Goal: Find specific page/section: Find specific page/section

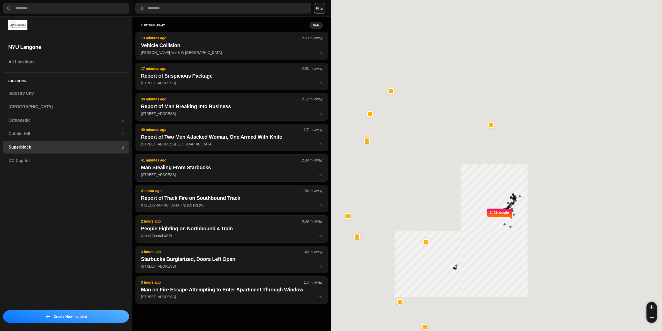
select select "*"
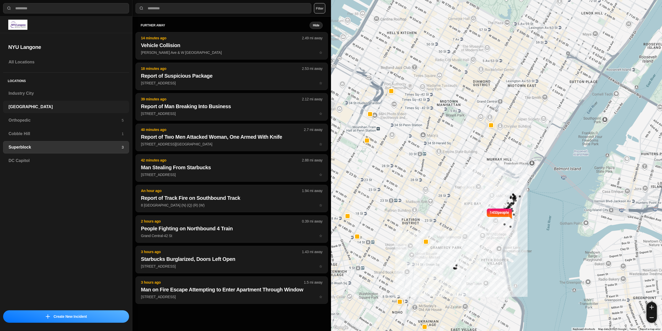
click at [41, 105] on h3 "[GEOGRAPHIC_DATA]" at bounding box center [66, 107] width 115 height 6
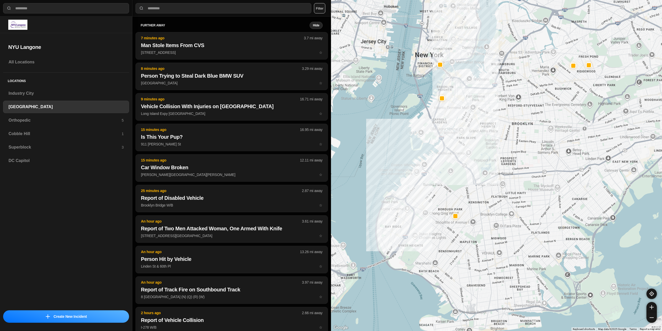
drag, startPoint x: 497, startPoint y: 142, endPoint x: 471, endPoint y: 205, distance: 67.4
click at [471, 205] on div at bounding box center [496, 165] width 331 height 331
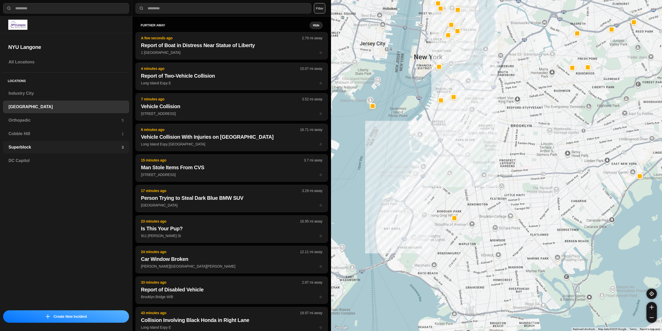
click at [39, 145] on h3 "Superblock" at bounding box center [65, 147] width 113 height 6
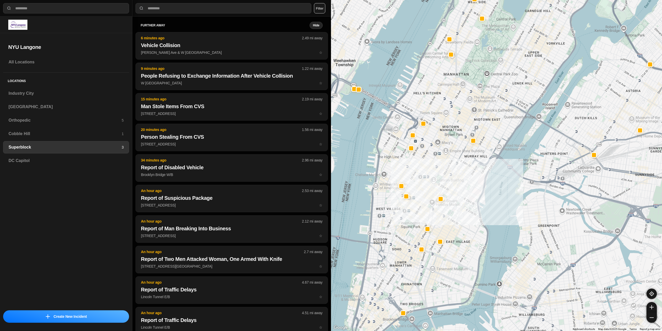
drag, startPoint x: 476, startPoint y: 171, endPoint x: 464, endPoint y: 161, distance: 15.2
click at [464, 161] on div at bounding box center [496, 165] width 331 height 331
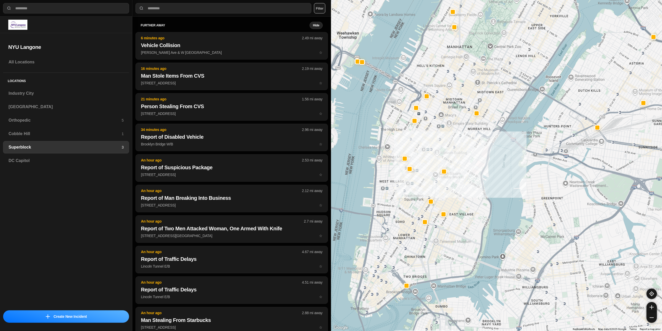
drag, startPoint x: 445, startPoint y: 180, endPoint x: 446, endPoint y: 159, distance: 20.8
click at [446, 159] on div at bounding box center [496, 165] width 331 height 331
click at [48, 109] on h3 "[GEOGRAPHIC_DATA]" at bounding box center [66, 107] width 115 height 6
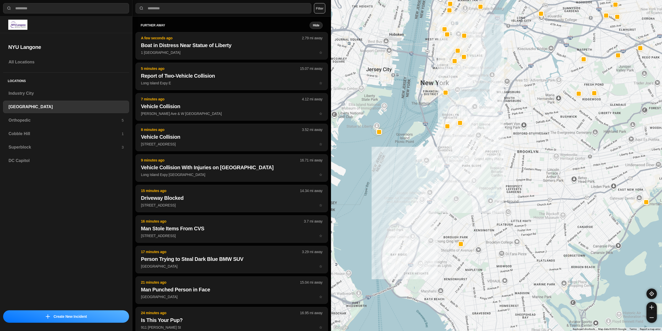
drag, startPoint x: 474, startPoint y: 154, endPoint x: 441, endPoint y: 220, distance: 73.3
click at [441, 220] on div at bounding box center [496, 165] width 331 height 331
click at [72, 205] on div "All Locations Locations [GEOGRAPHIC_DATA] [GEOGRAPHIC_DATA] Orthopedic 5 [GEOGR…" at bounding box center [66, 181] width 132 height 251
click at [35, 150] on h3 "Superblock" at bounding box center [65, 147] width 113 height 6
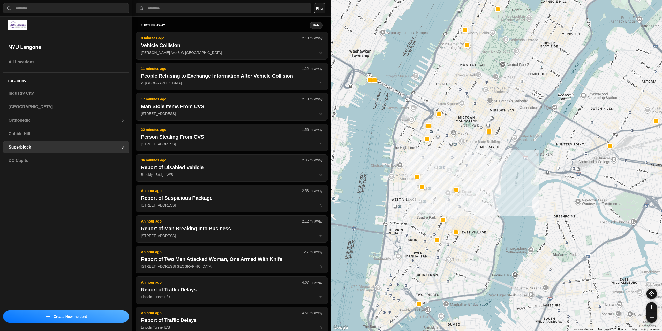
drag, startPoint x: 459, startPoint y: 190, endPoint x: 462, endPoint y: 162, distance: 27.9
click at [462, 162] on div at bounding box center [496, 165] width 331 height 331
